Goal: Information Seeking & Learning: Learn about a topic

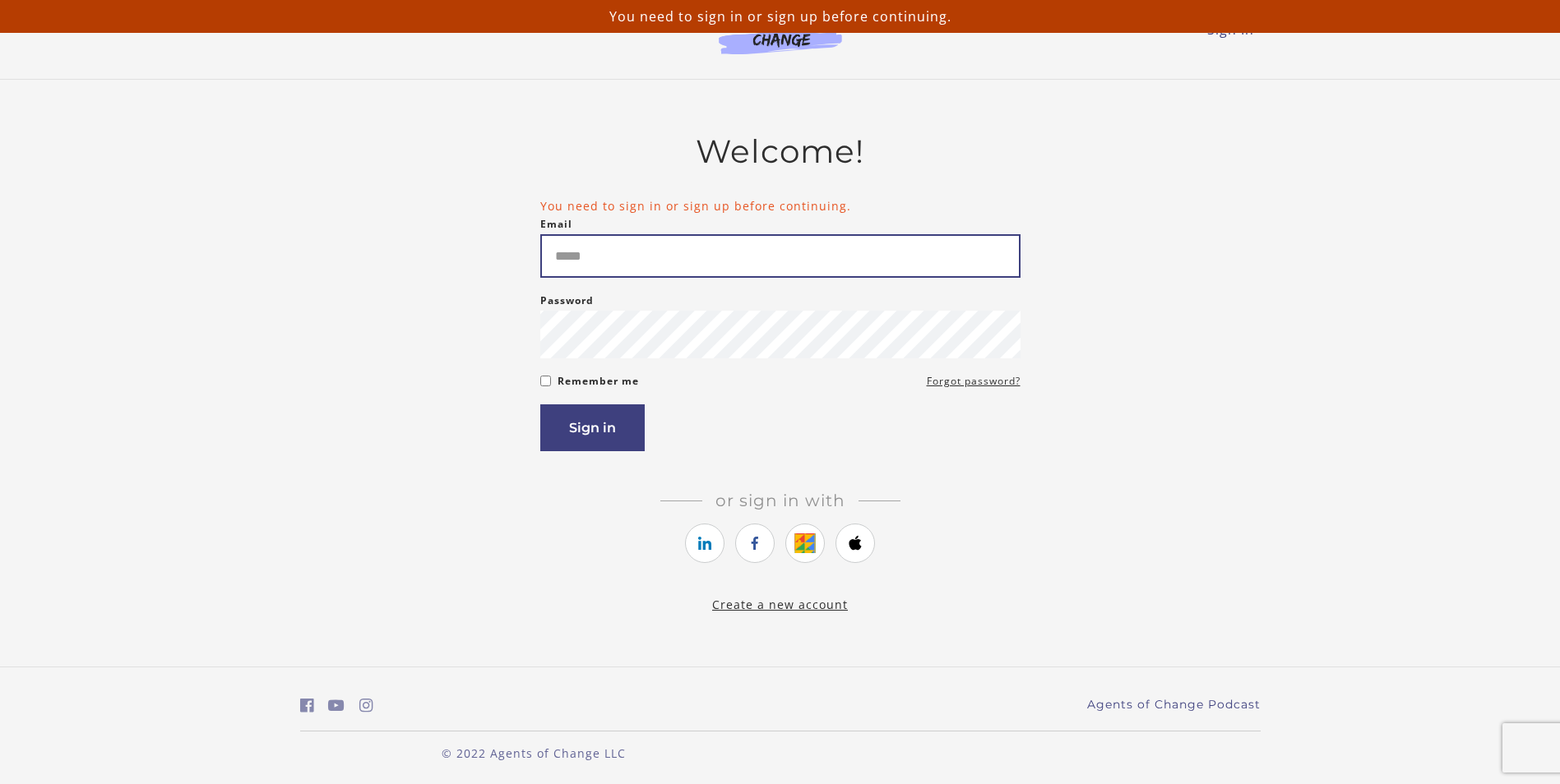
click at [615, 275] on input "Email" at bounding box center [780, 257] width 480 height 44
click at [652, 257] on input "Email" at bounding box center [780, 257] width 480 height 44
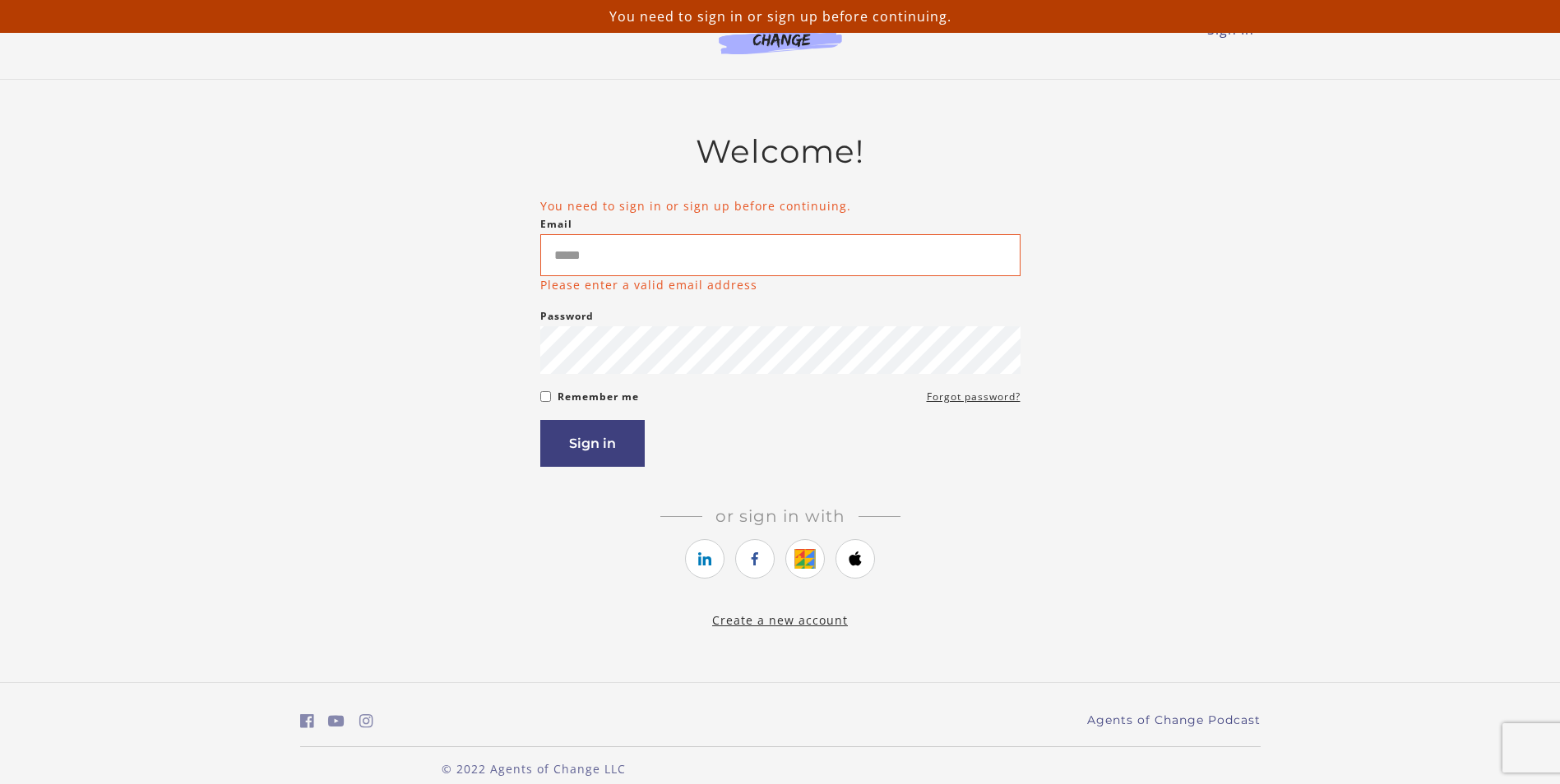
click at [788, 445] on div "Sign in" at bounding box center [780, 443] width 480 height 47
click at [606, 247] on input "Email" at bounding box center [780, 256] width 480 height 42
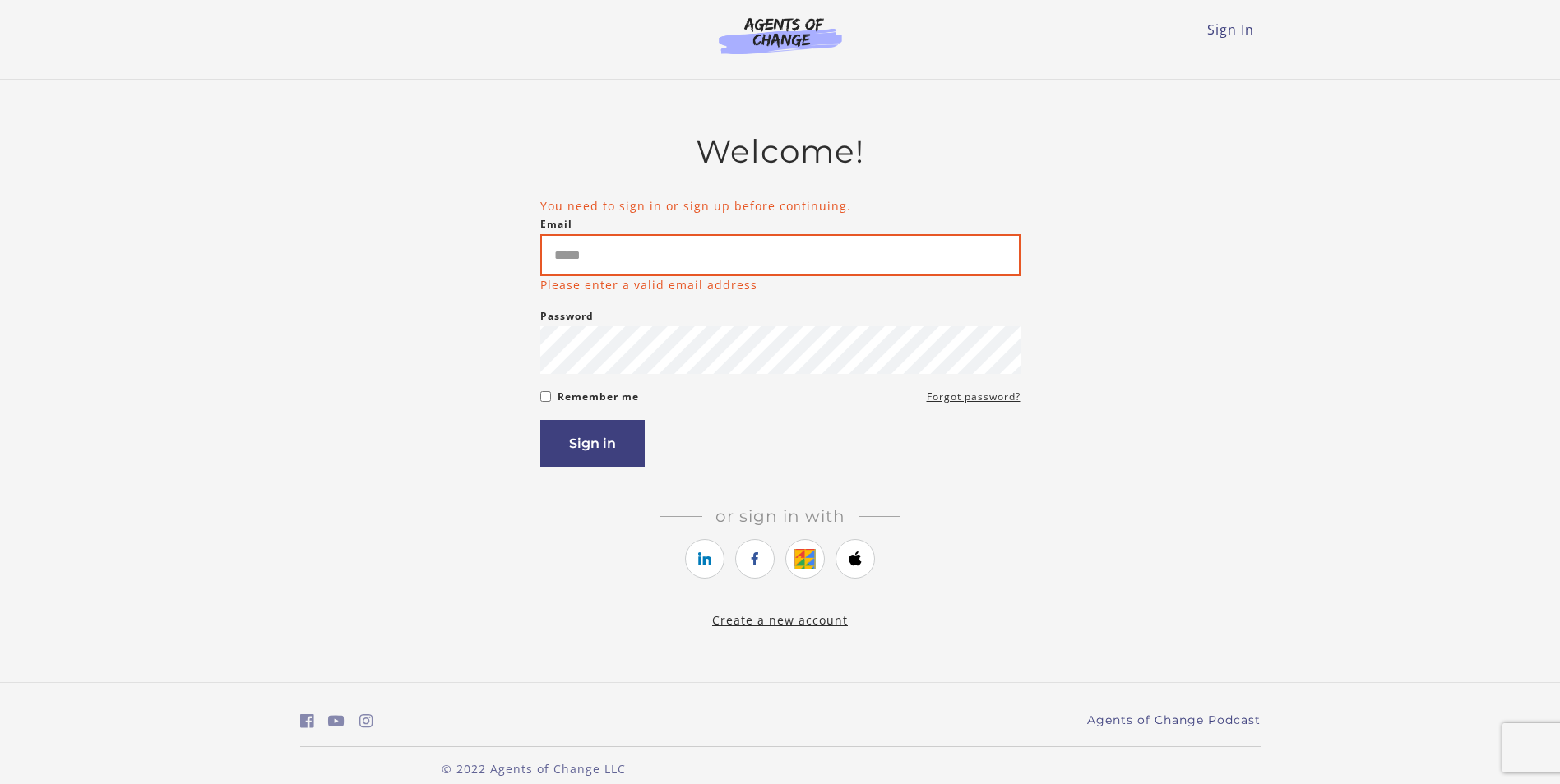
click at [613, 240] on input "Email" at bounding box center [780, 256] width 480 height 42
click at [563, 398] on label "Remember me" at bounding box center [599, 396] width 82 height 20
drag, startPoint x: 563, startPoint y: 398, endPoint x: 655, endPoint y: 243, distance: 180.2
click at [660, 235] on input "Email" at bounding box center [780, 256] width 480 height 42
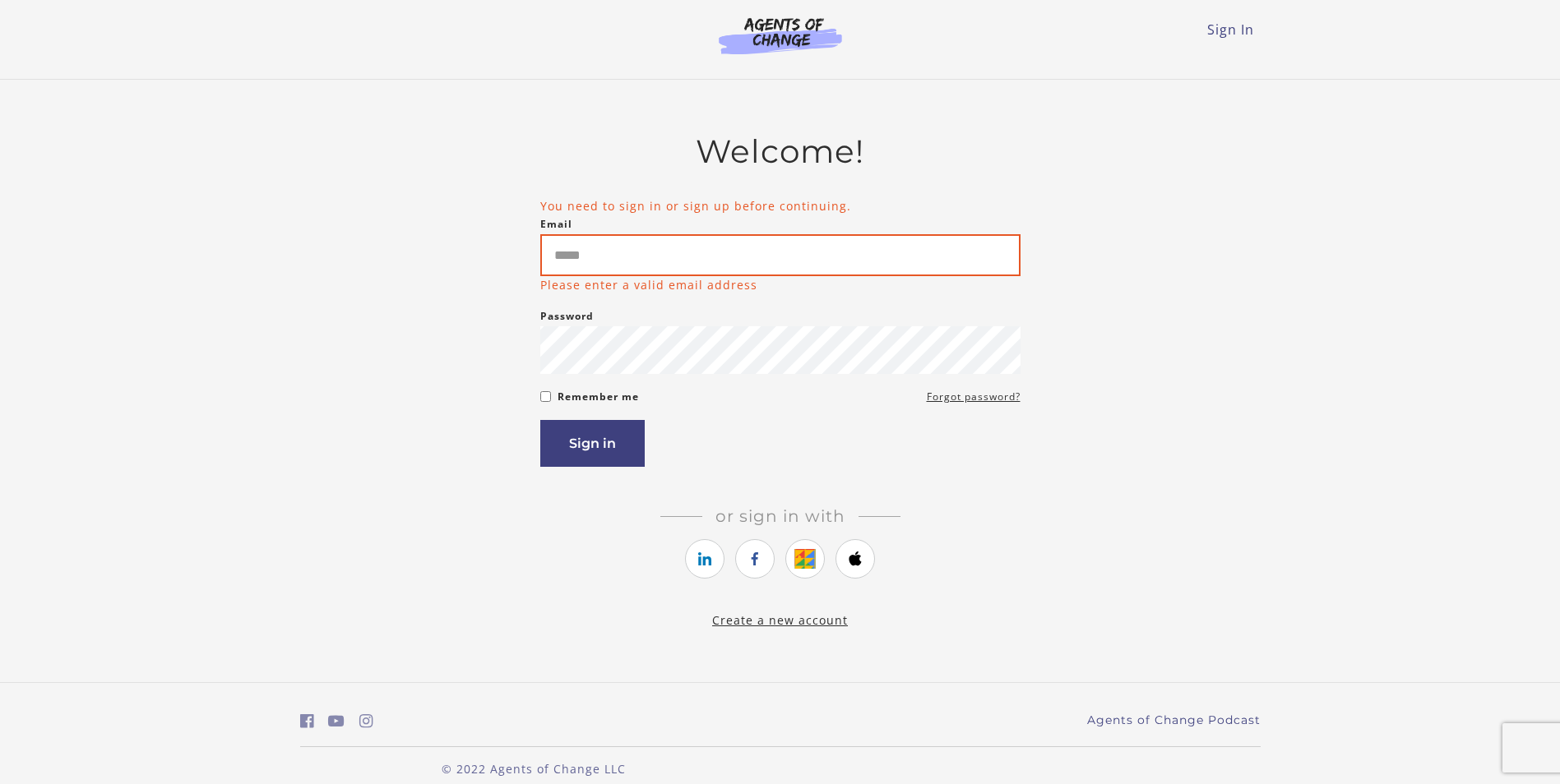
click at [651, 260] on input "Email" at bounding box center [780, 256] width 480 height 42
type input "**********"
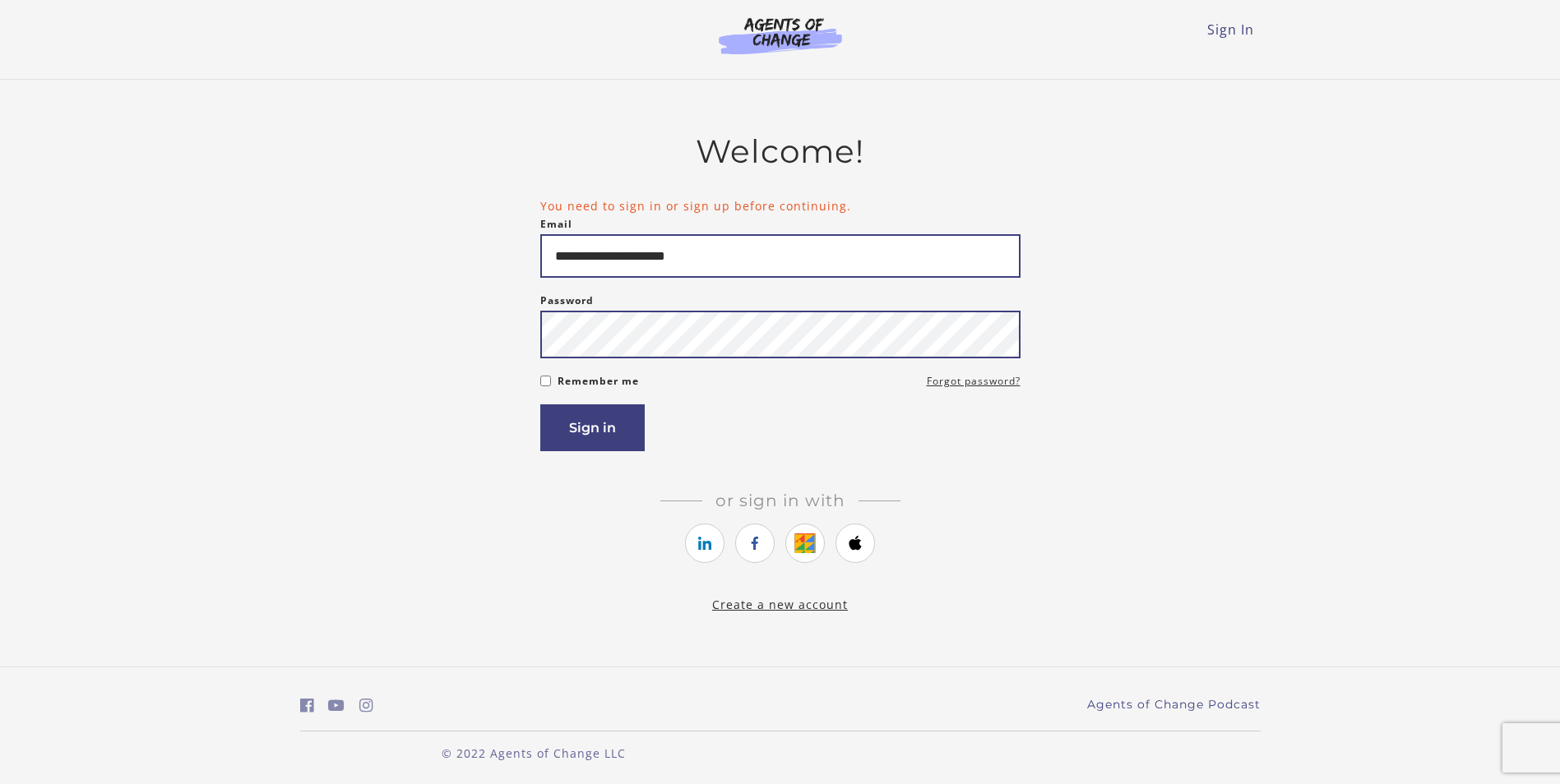
click at [540, 405] on button "Sign in" at bounding box center [592, 428] width 105 height 47
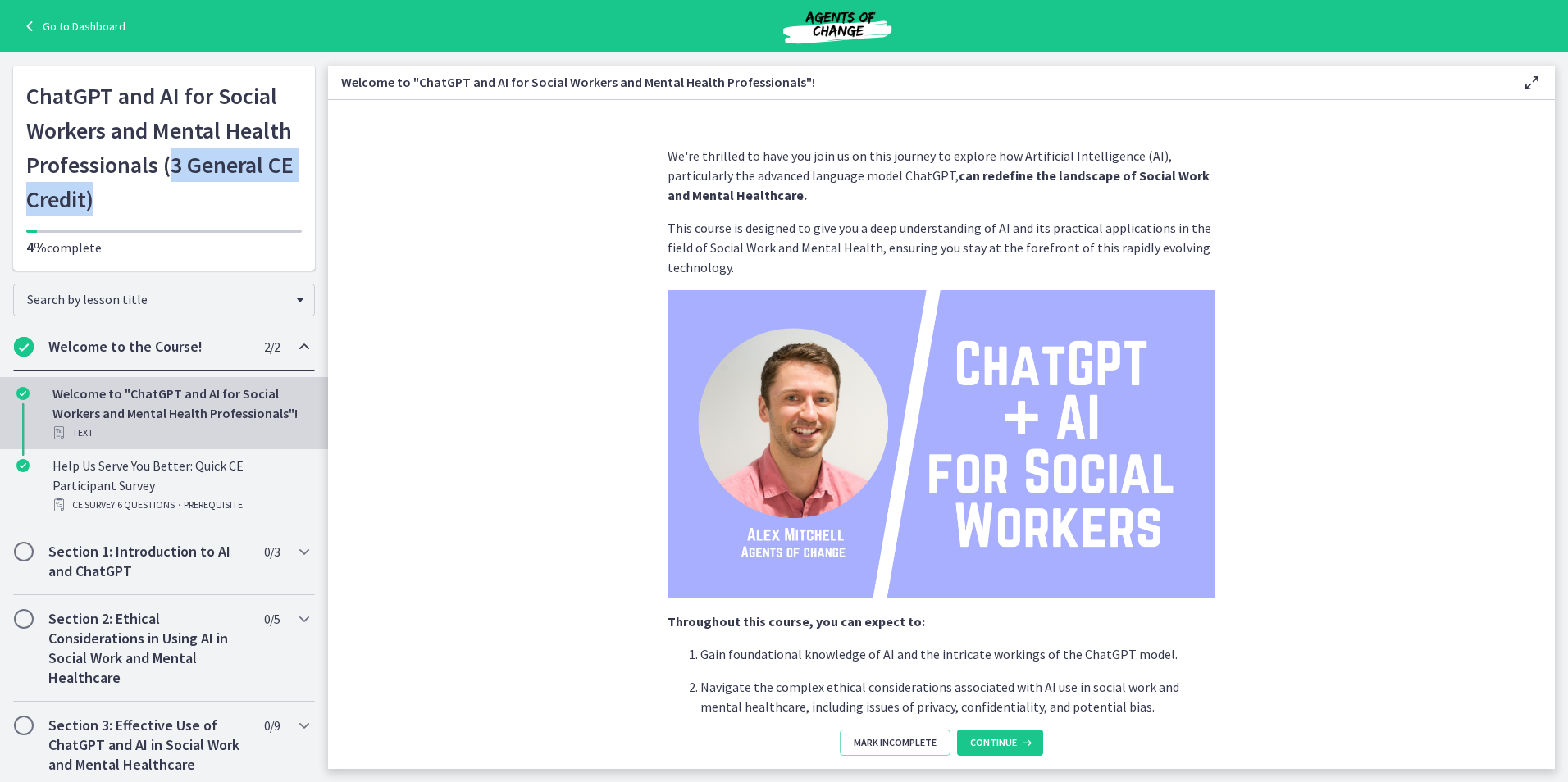
drag, startPoint x: 161, startPoint y: 155, endPoint x: 306, endPoint y: 192, distance: 149.6
click at [306, 192] on div "Go to Dashboard ChatGPT and AI for Social Workers and Mental Health Professiona…" at bounding box center [164, 168] width 301 height 205
click at [1450, 398] on section "We're thrilled to have you join us on this journey to explore how Artificial In…" at bounding box center [941, 409] width 1227 height 616
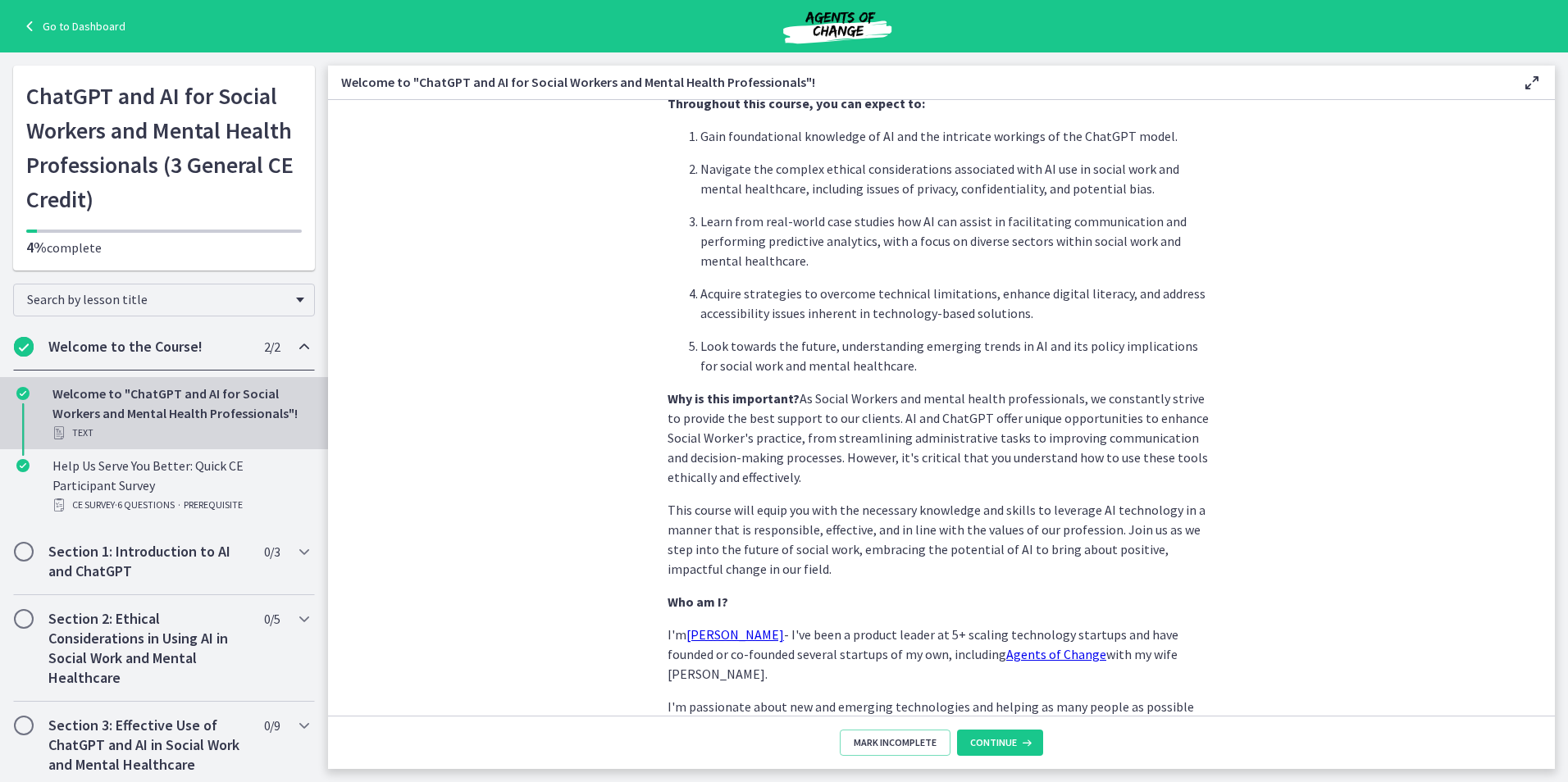
scroll to position [492, 0]
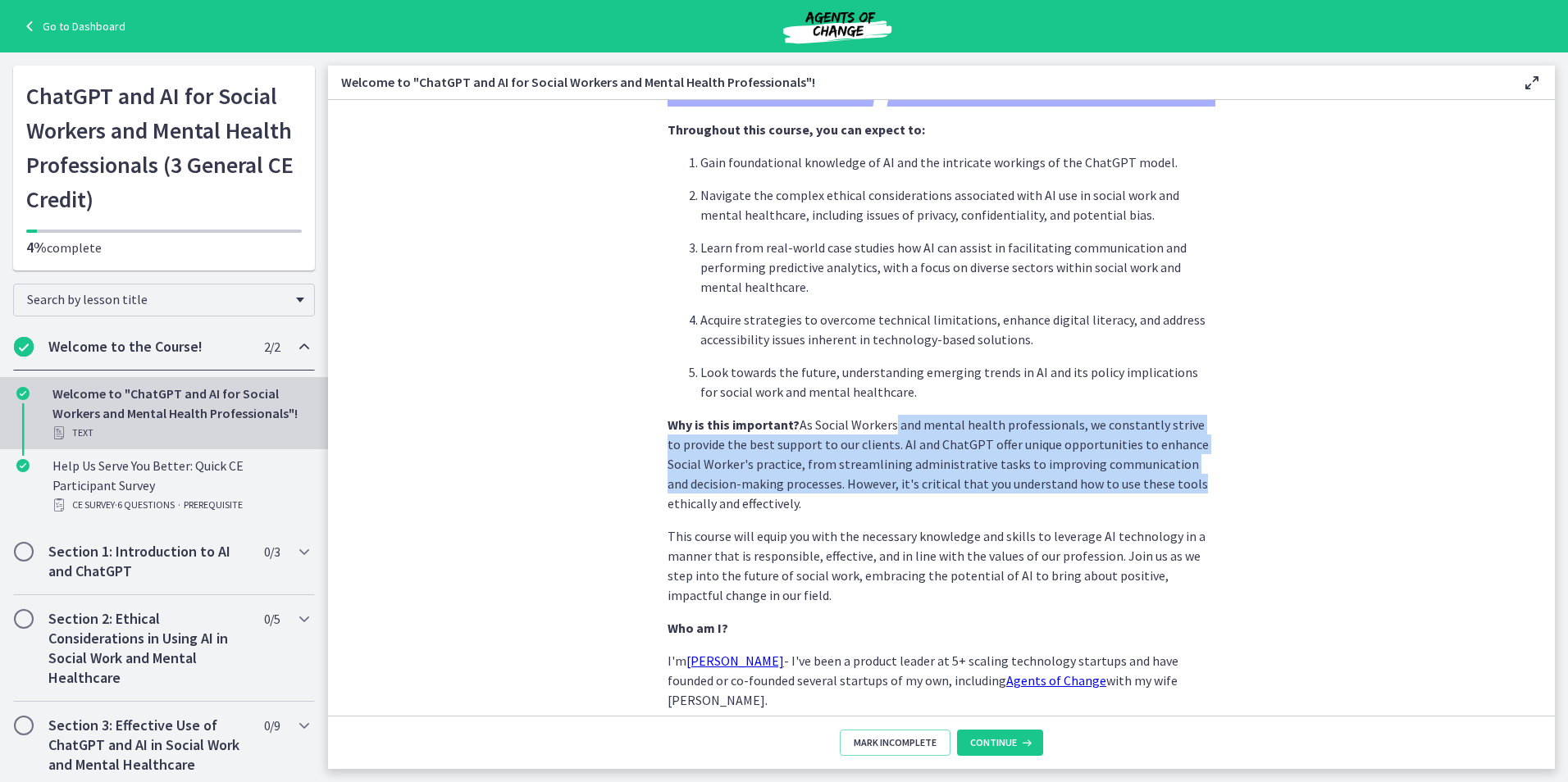
drag, startPoint x: 894, startPoint y: 428, endPoint x: 1173, endPoint y: 494, distance: 286.7
click at [1173, 494] on p "Why is this important? As Social Workers and mental health professionals, we co…" at bounding box center [941, 464] width 548 height 99
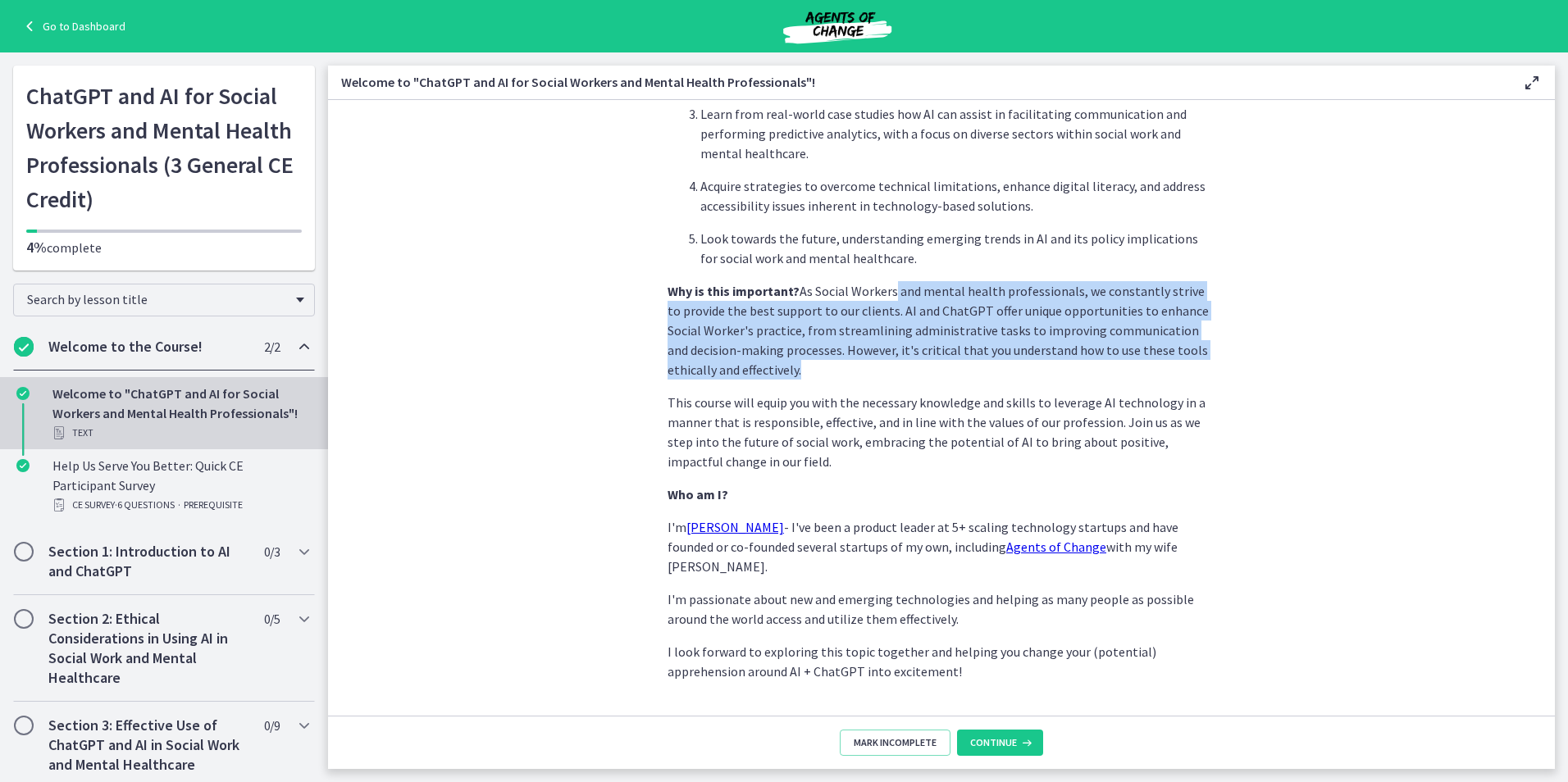
scroll to position [650, 0]
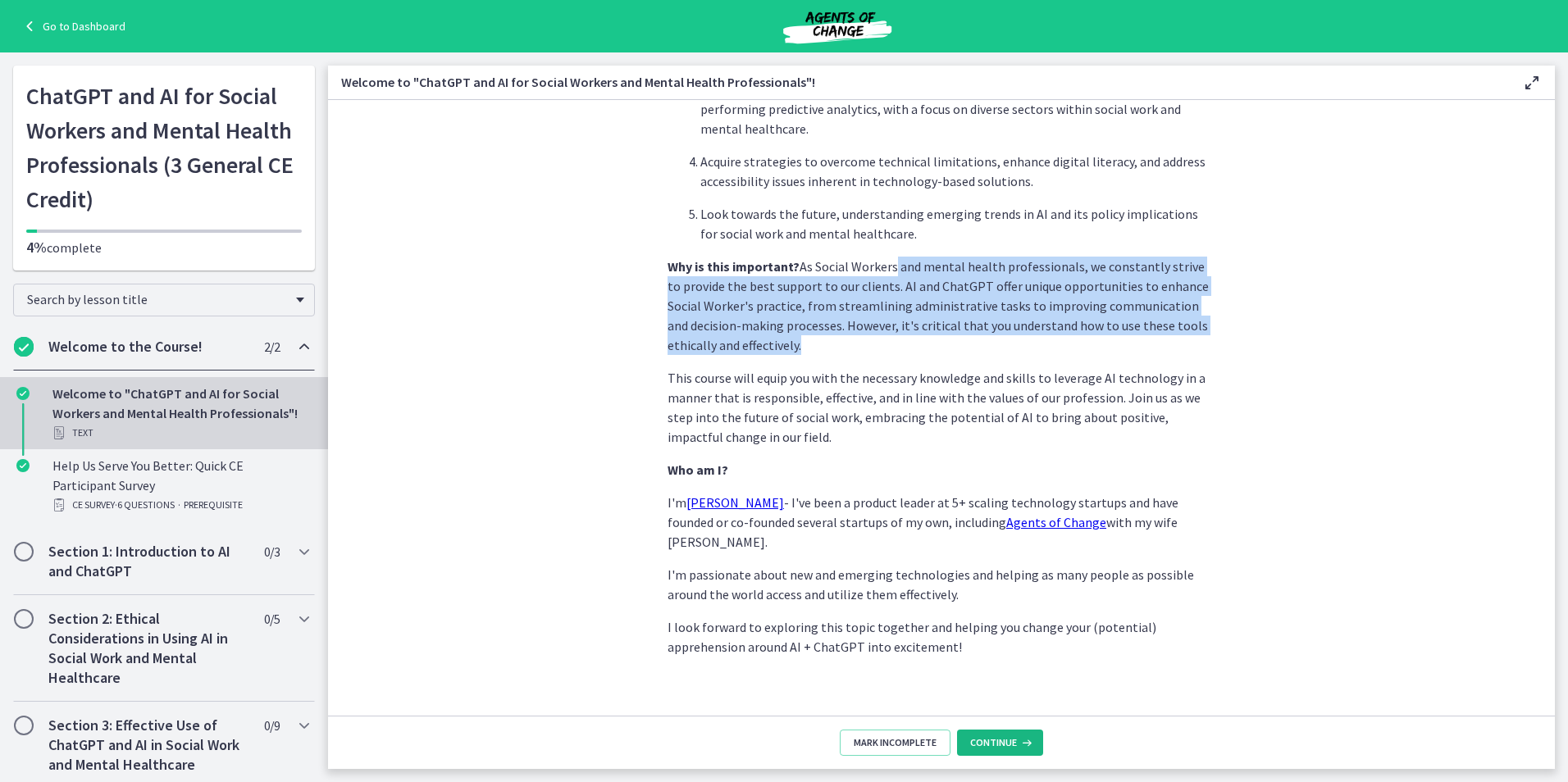
click at [979, 738] on span "Continue" at bounding box center [993, 743] width 46 height 13
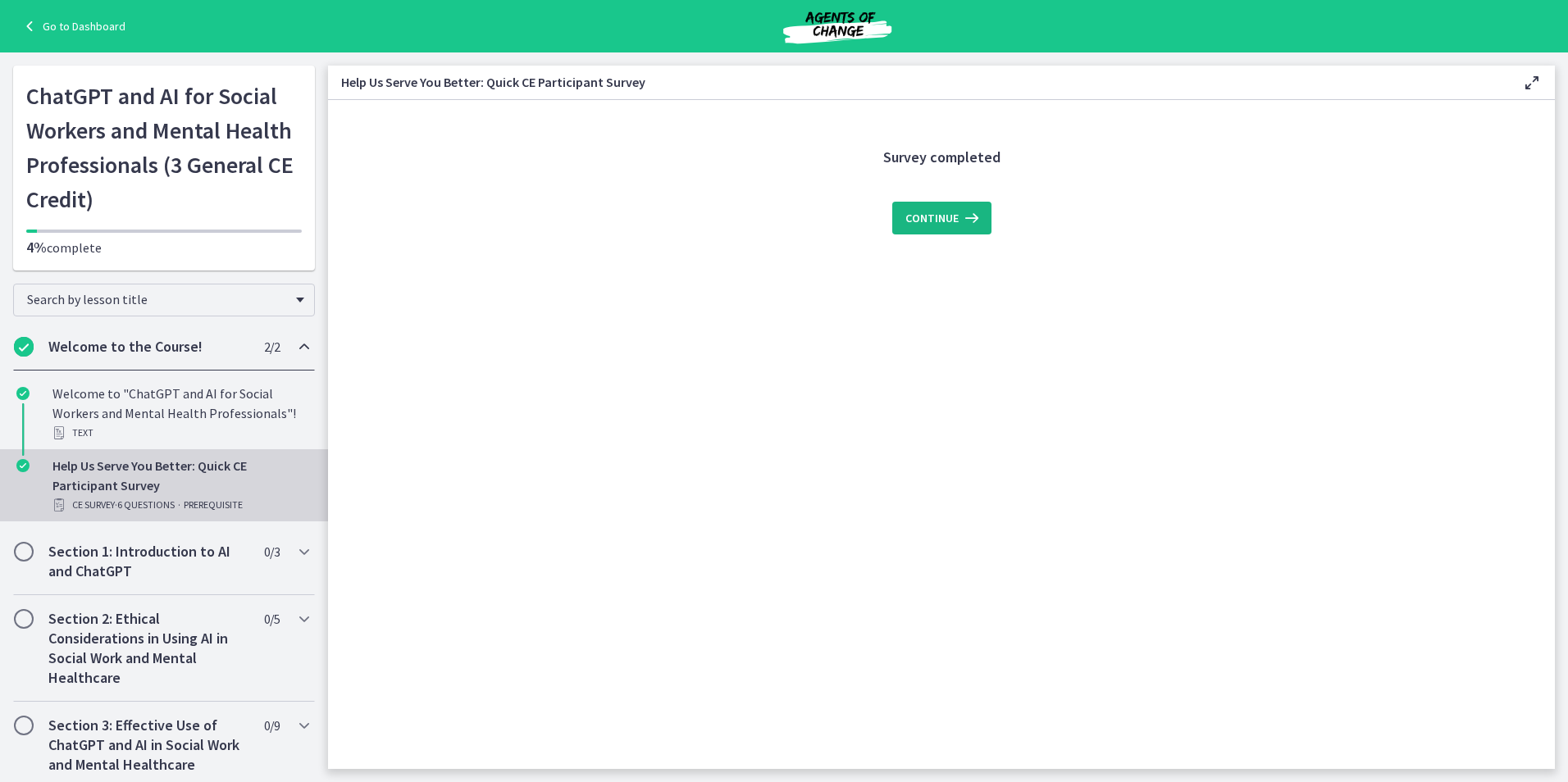
click at [951, 214] on span "Continue" at bounding box center [932, 218] width 53 height 20
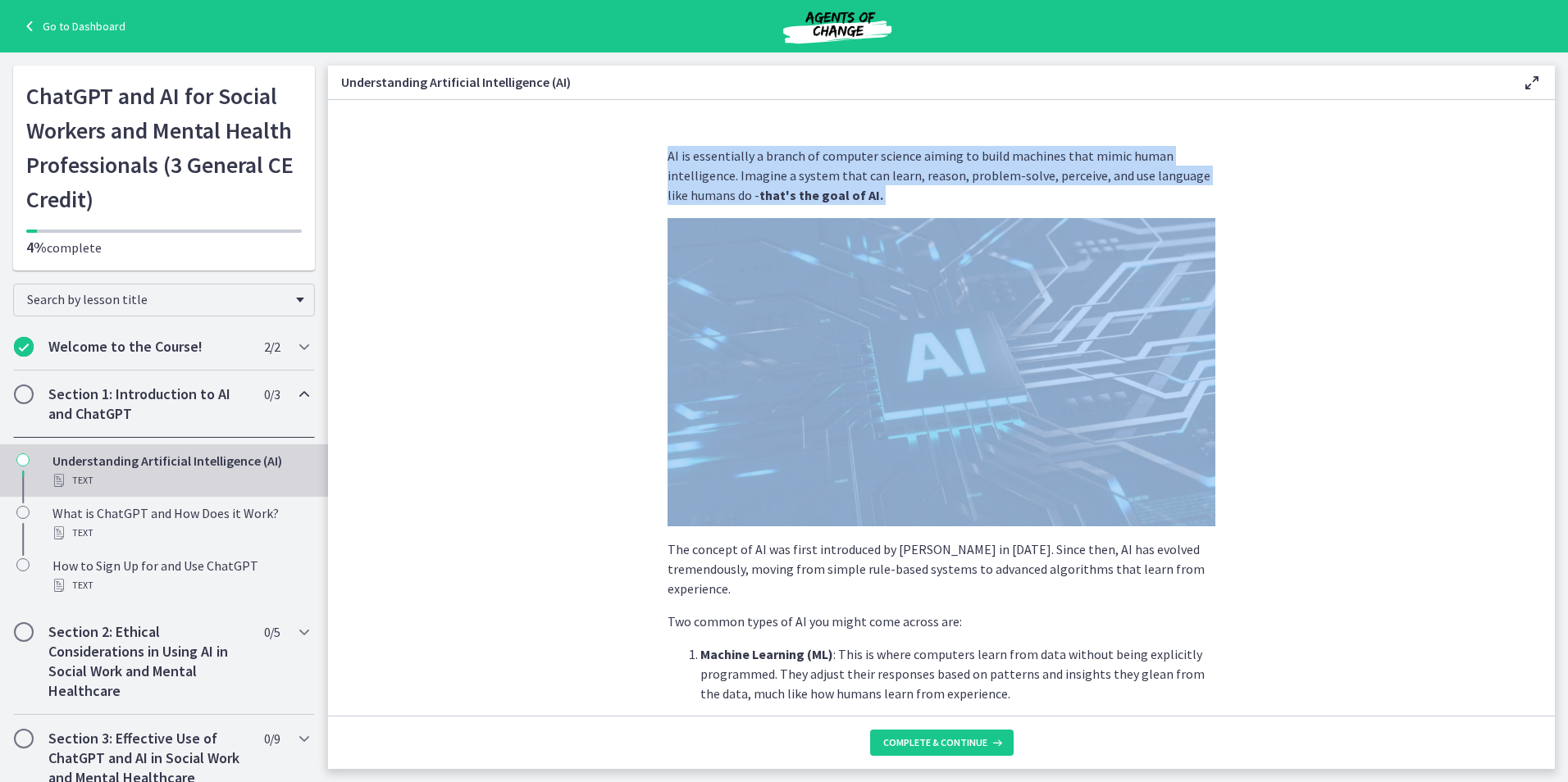
drag, startPoint x: 660, startPoint y: 142, endPoint x: 925, endPoint y: 231, distance: 279.5
click at [925, 231] on div "AI is essentially a branch of computer science aiming to build machines that mi…" at bounding box center [941, 424] width 574 height 583
click at [949, 278] on img at bounding box center [941, 372] width 548 height 308
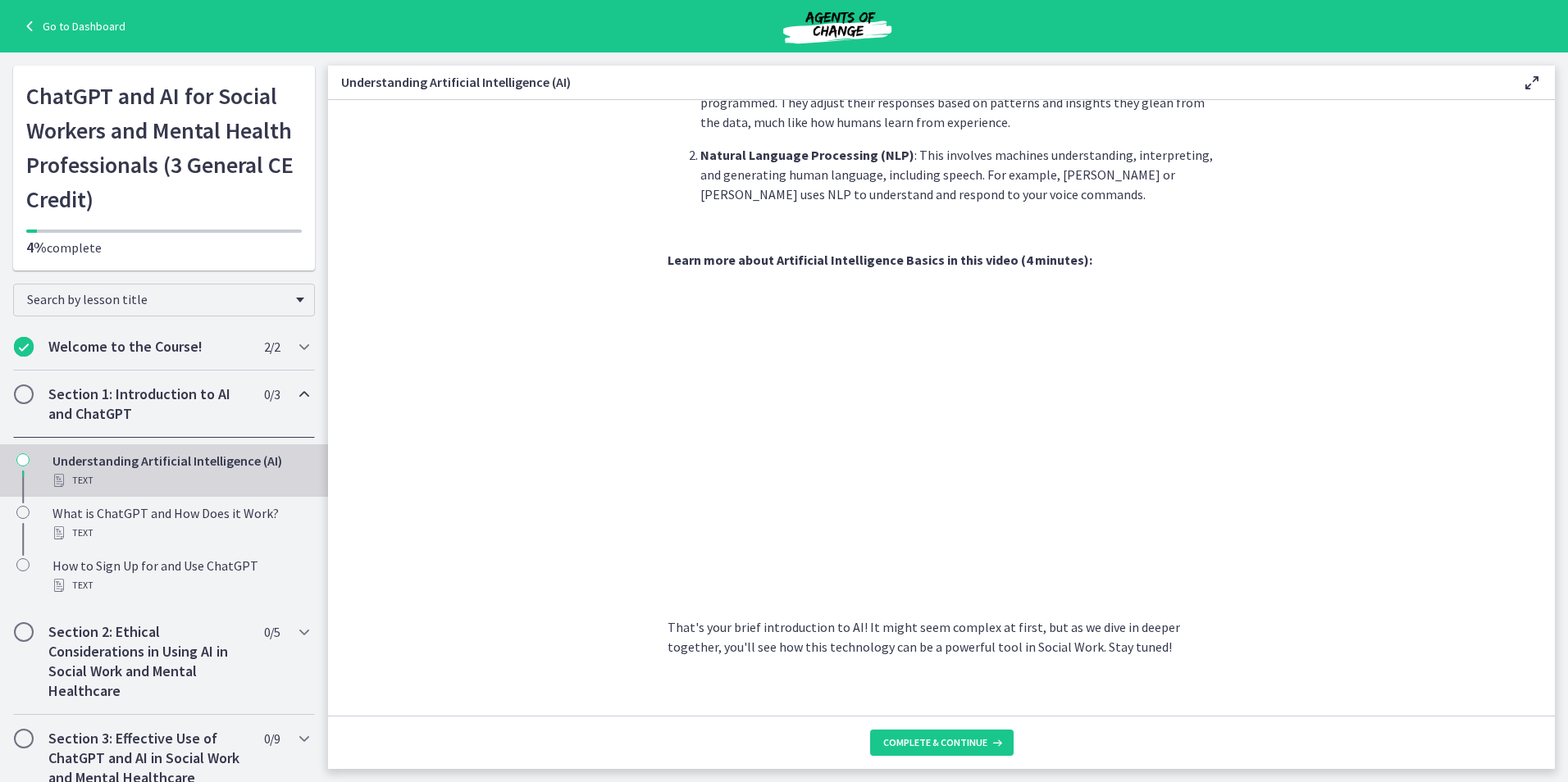
scroll to position [574, 0]
